Goal: Find specific page/section: Find specific page/section

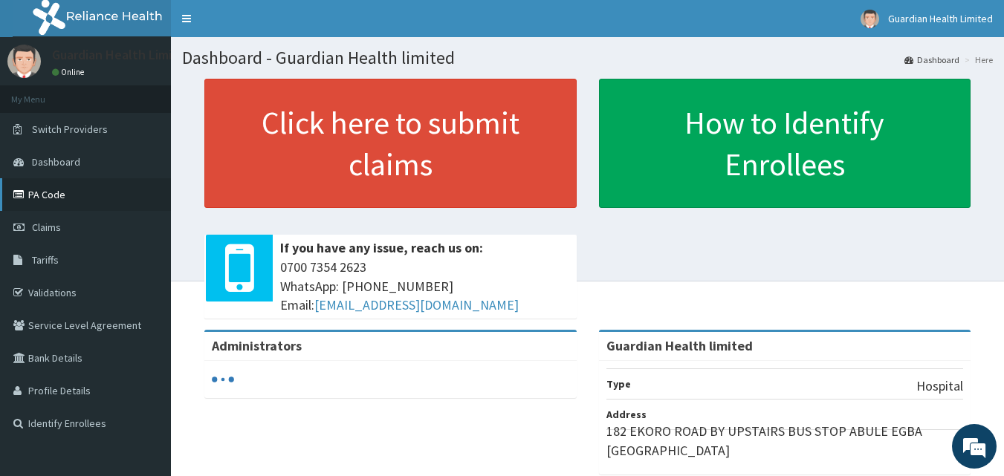
click at [62, 190] on link "PA Code" at bounding box center [85, 194] width 171 height 33
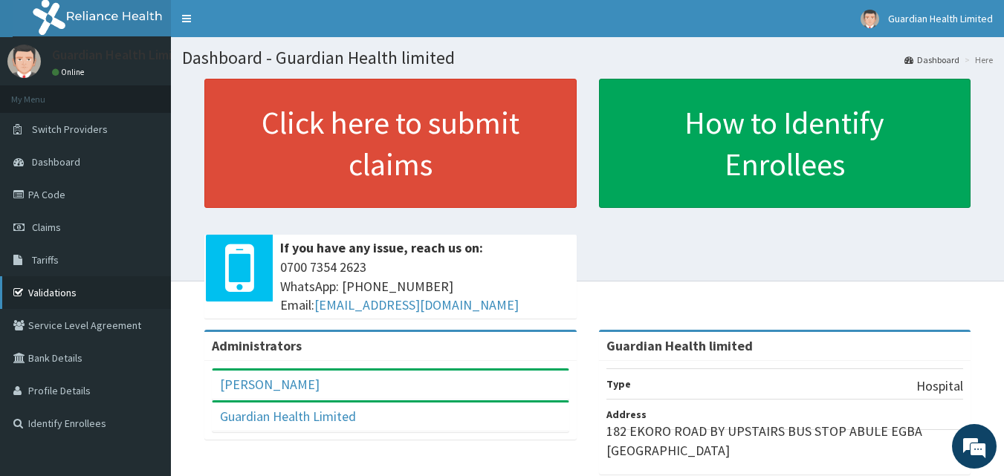
click at [62, 297] on link "Validations" at bounding box center [85, 293] width 171 height 33
click at [50, 195] on link "PA Code" at bounding box center [85, 194] width 171 height 33
